Goal: Transaction & Acquisition: Obtain resource

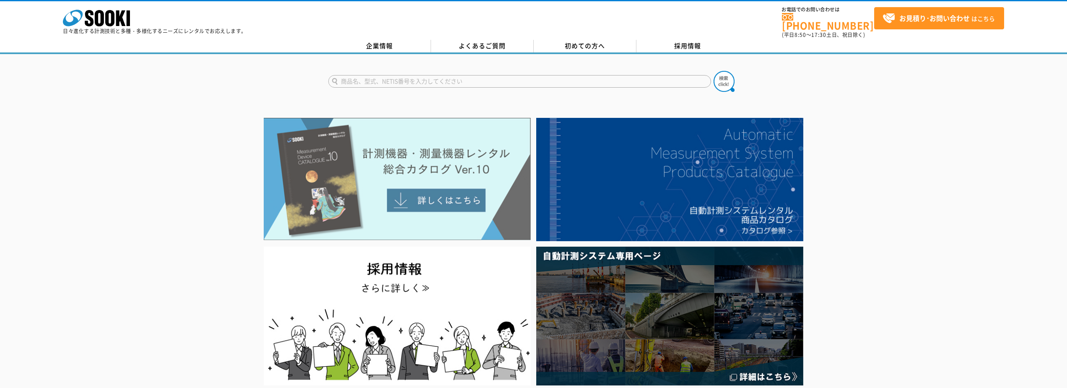
click at [421, 187] on img at bounding box center [397, 179] width 267 height 122
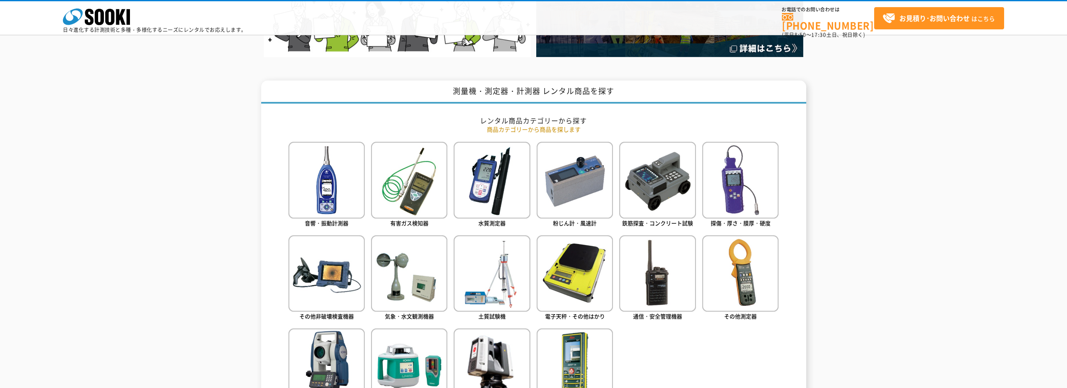
scroll to position [377, 0]
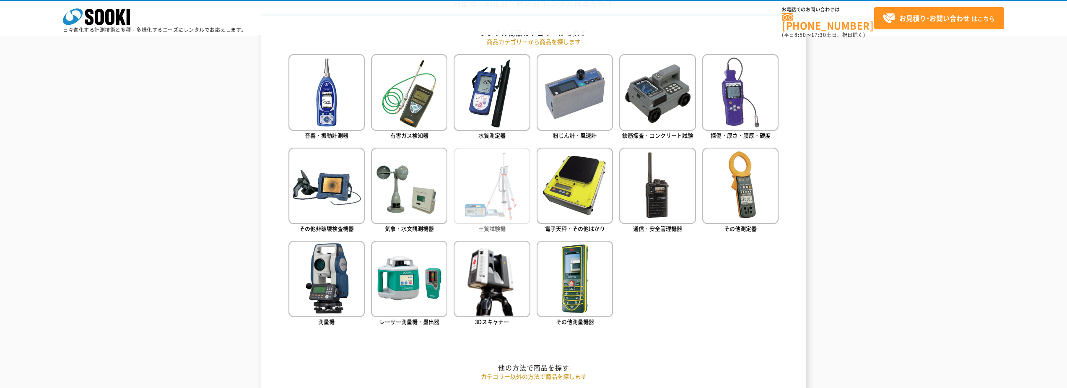
click at [490, 186] on img at bounding box center [492, 186] width 76 height 76
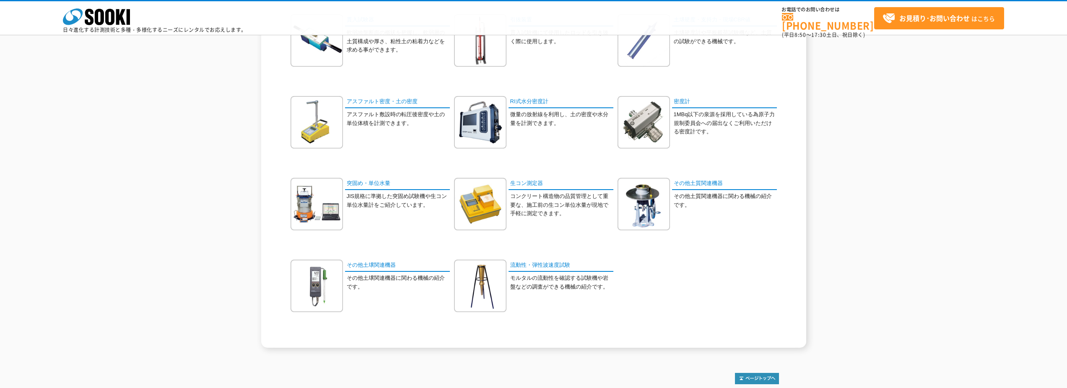
scroll to position [42, 0]
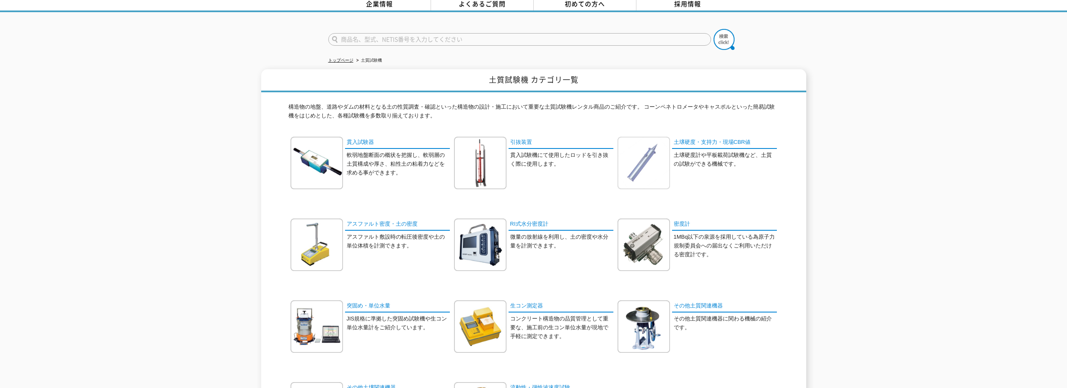
click at [651, 161] on img at bounding box center [643, 163] width 52 height 52
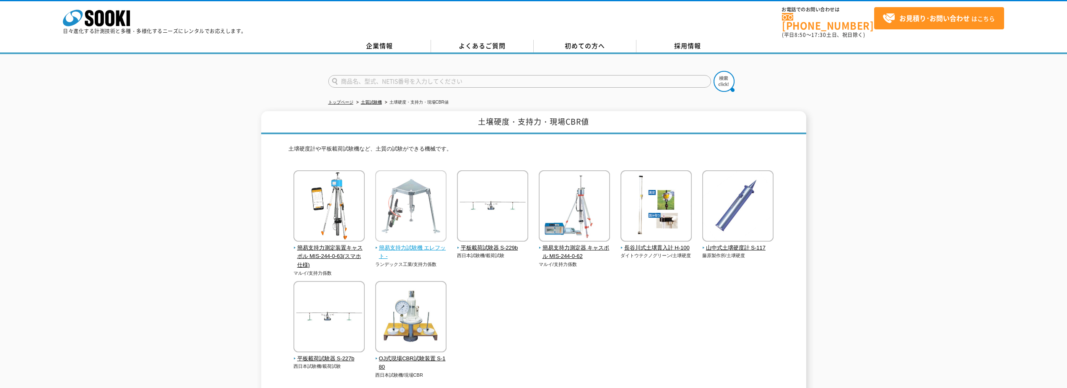
click at [405, 204] on img at bounding box center [410, 206] width 71 height 73
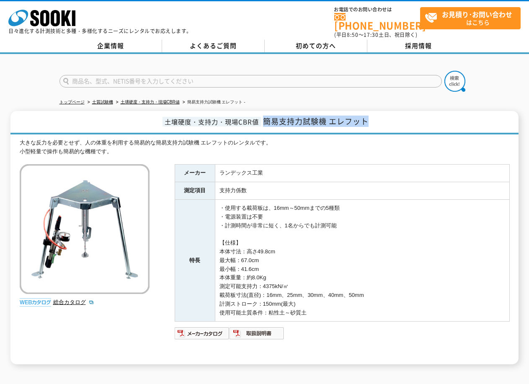
drag, startPoint x: 265, startPoint y: 117, endPoint x: 372, endPoint y: 117, distance: 106.9
click at [372, 117] on h1 "土壌硬度・支持力・現場CBR値 簡易支持力試験機 エレフット" at bounding box center [264, 122] width 508 height 23
copy span "簡易支持力試験機 エレフット"
click at [206, 330] on img at bounding box center [202, 333] width 55 height 13
